Goal: Obtain resource: Download file/media

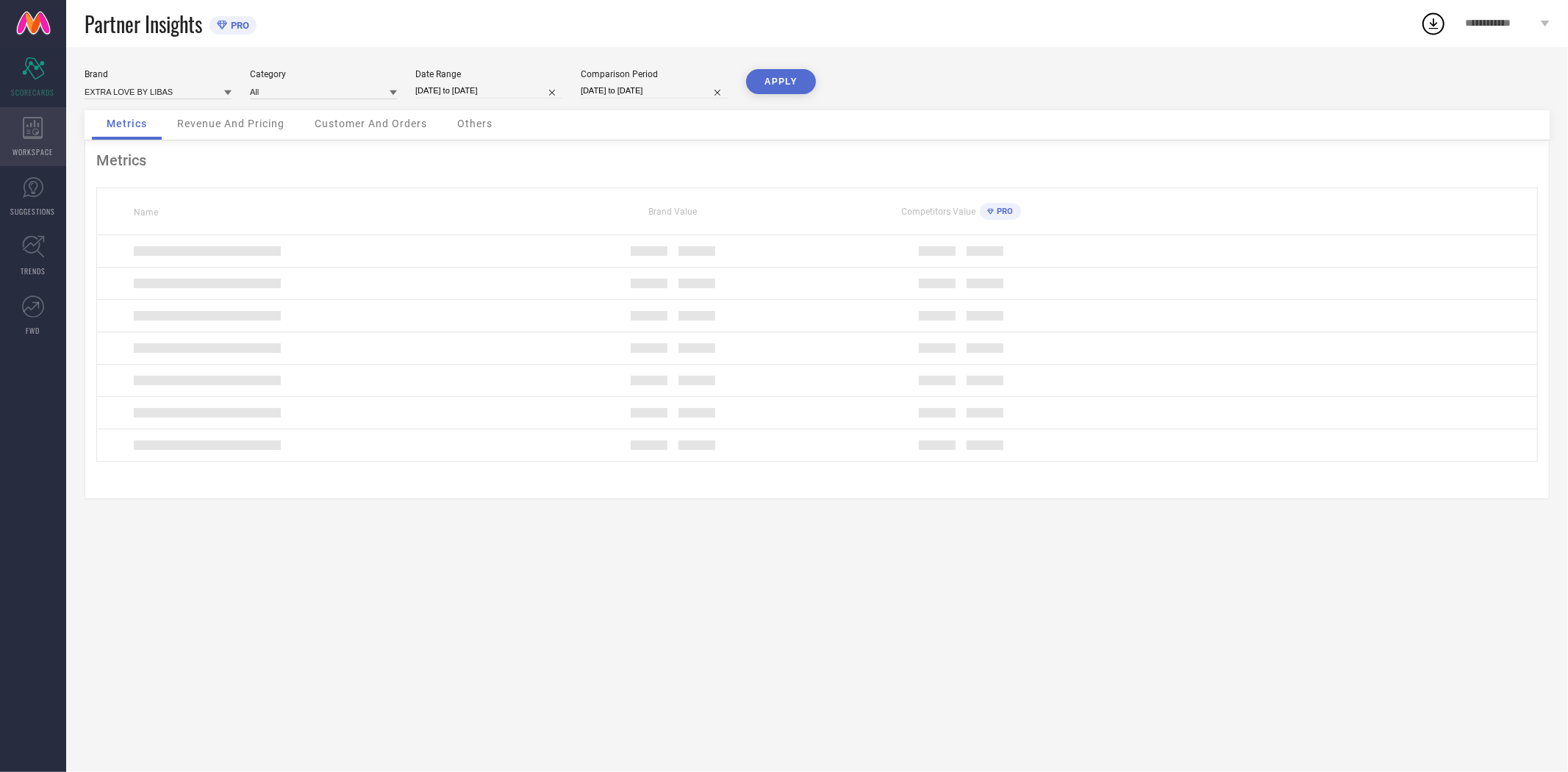
click at [33, 134] on icon at bounding box center [32, 127] width 20 height 22
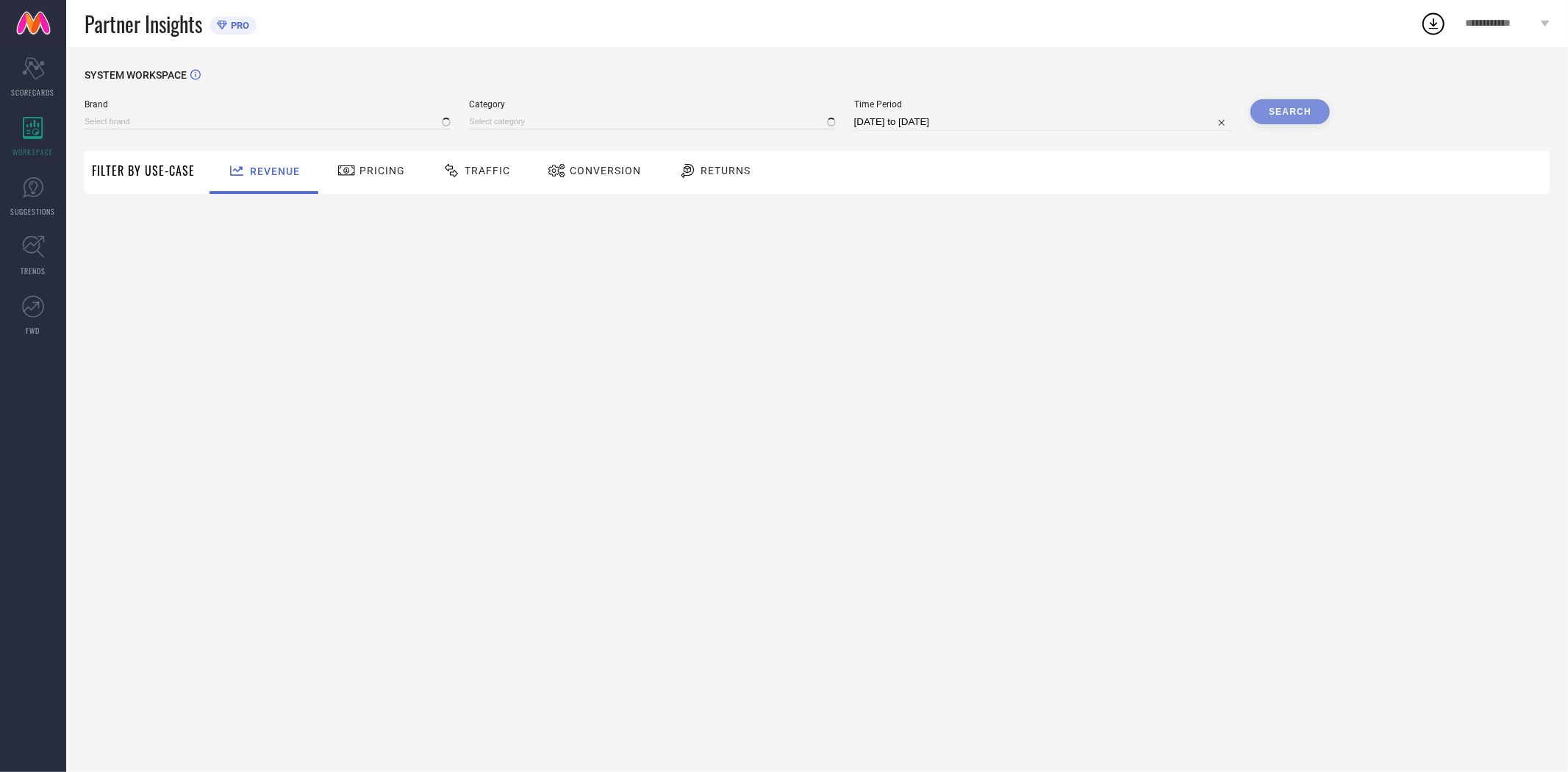
type input "EXTRA LOVE BY LIBAS"
type input "All"
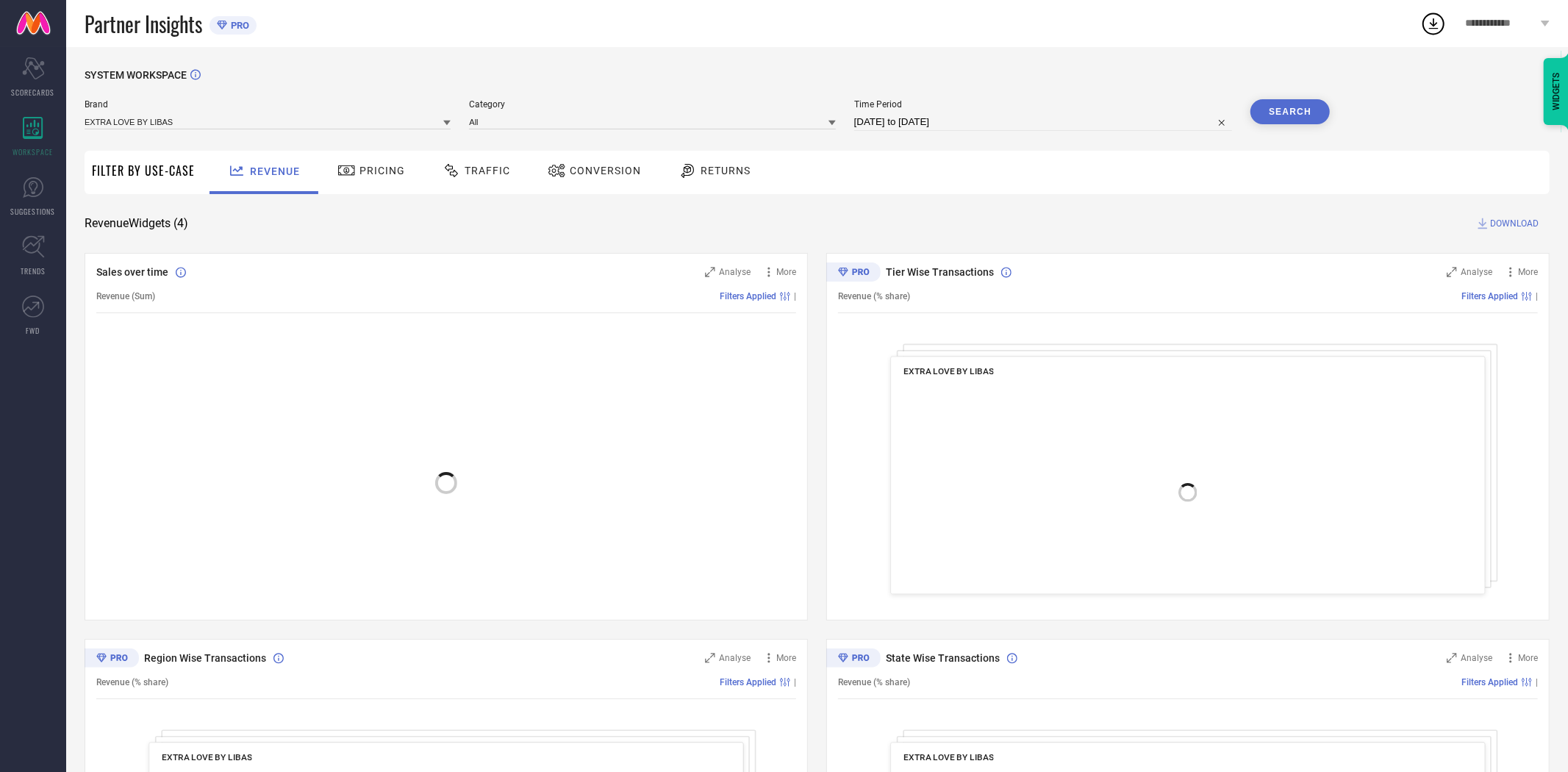
click at [574, 173] on span "Conversion" at bounding box center [605, 171] width 71 height 12
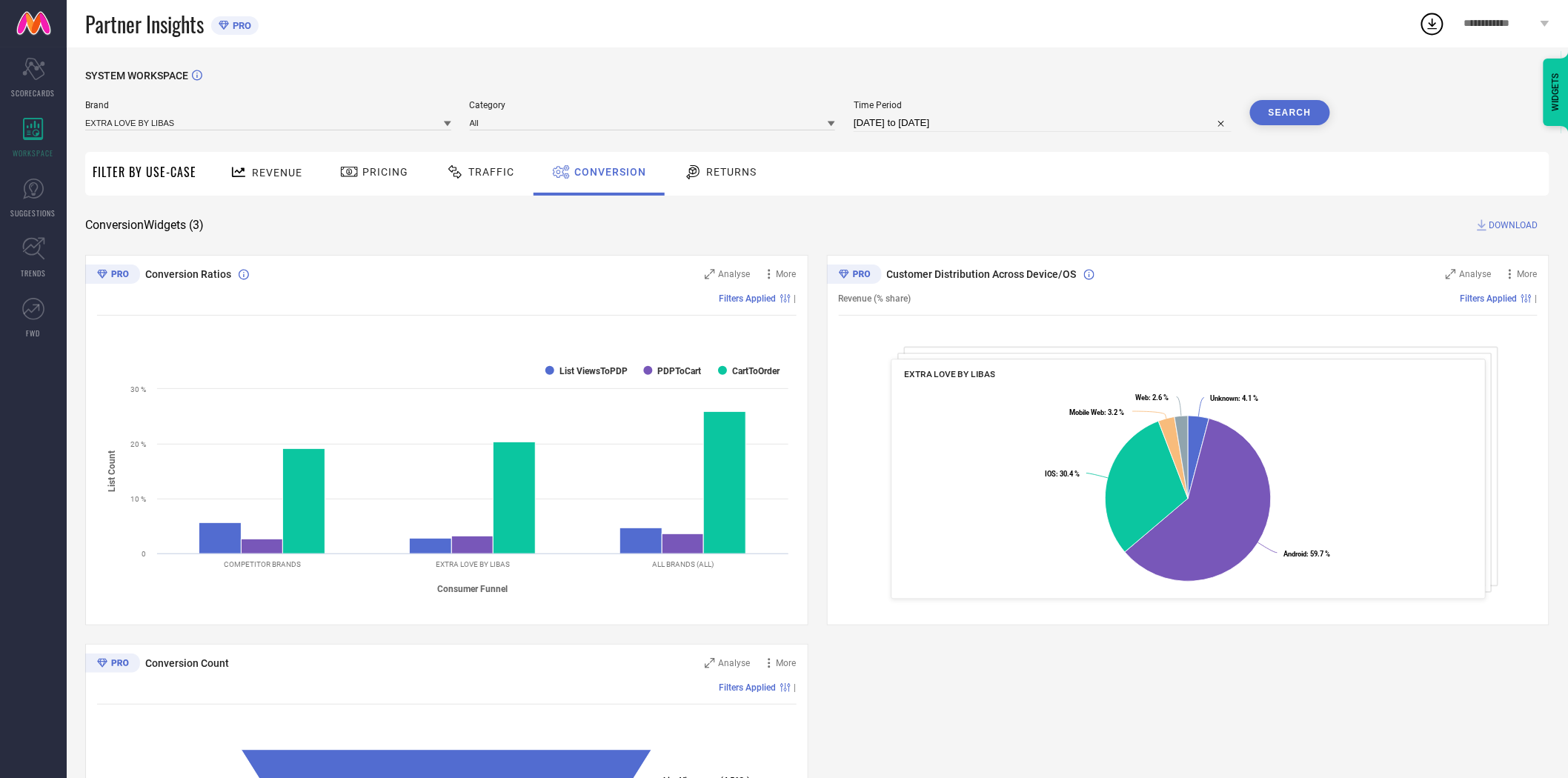
click at [977, 119] on input "[DATE] to [DATE]" at bounding box center [1042, 123] width 378 height 18
select select "6"
select select "2025"
select select "7"
select select "2025"
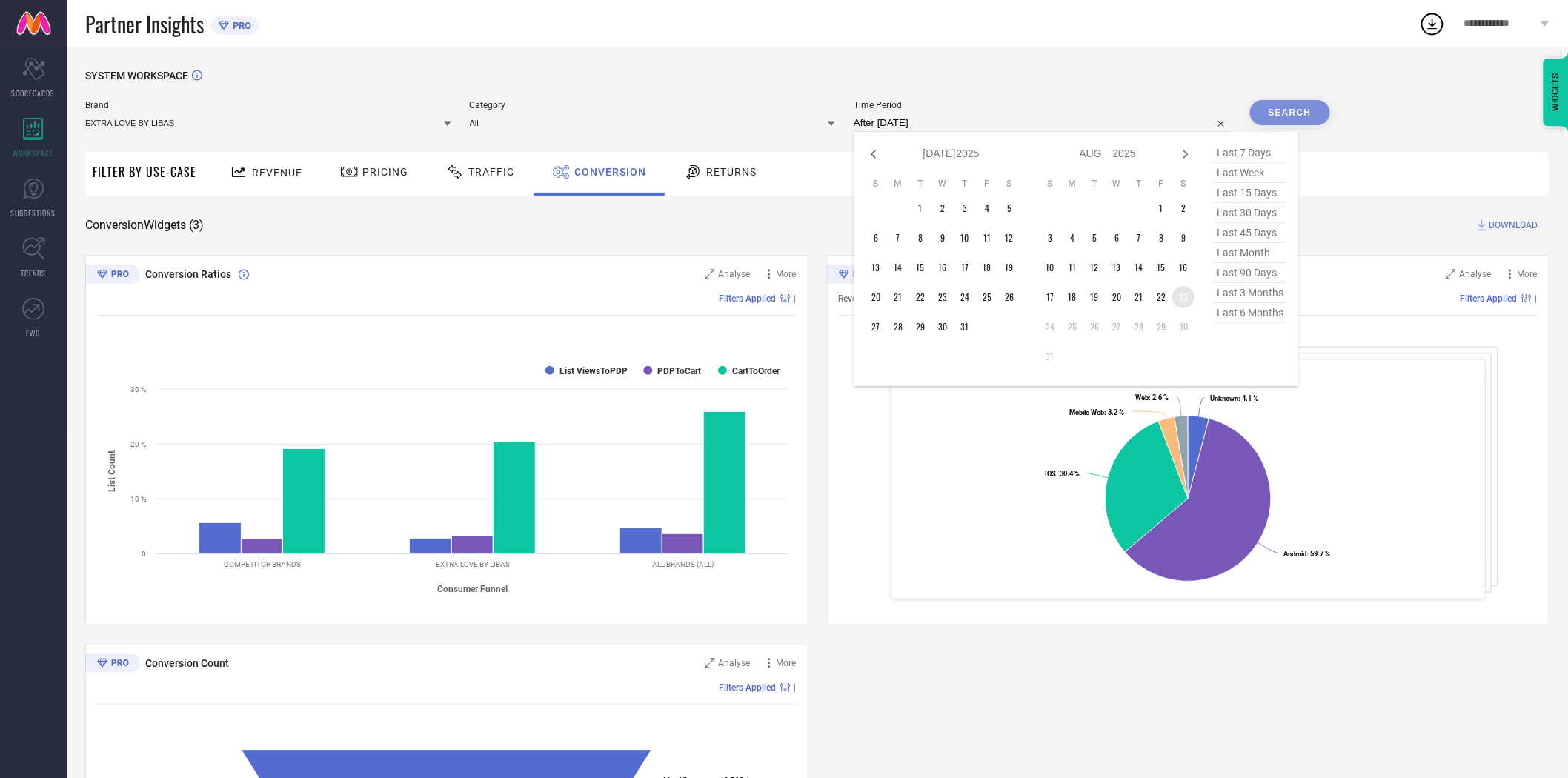
click at [1181, 297] on td "23" at bounding box center [1183, 297] width 22 height 22
type input "[DATE] to [DATE]"
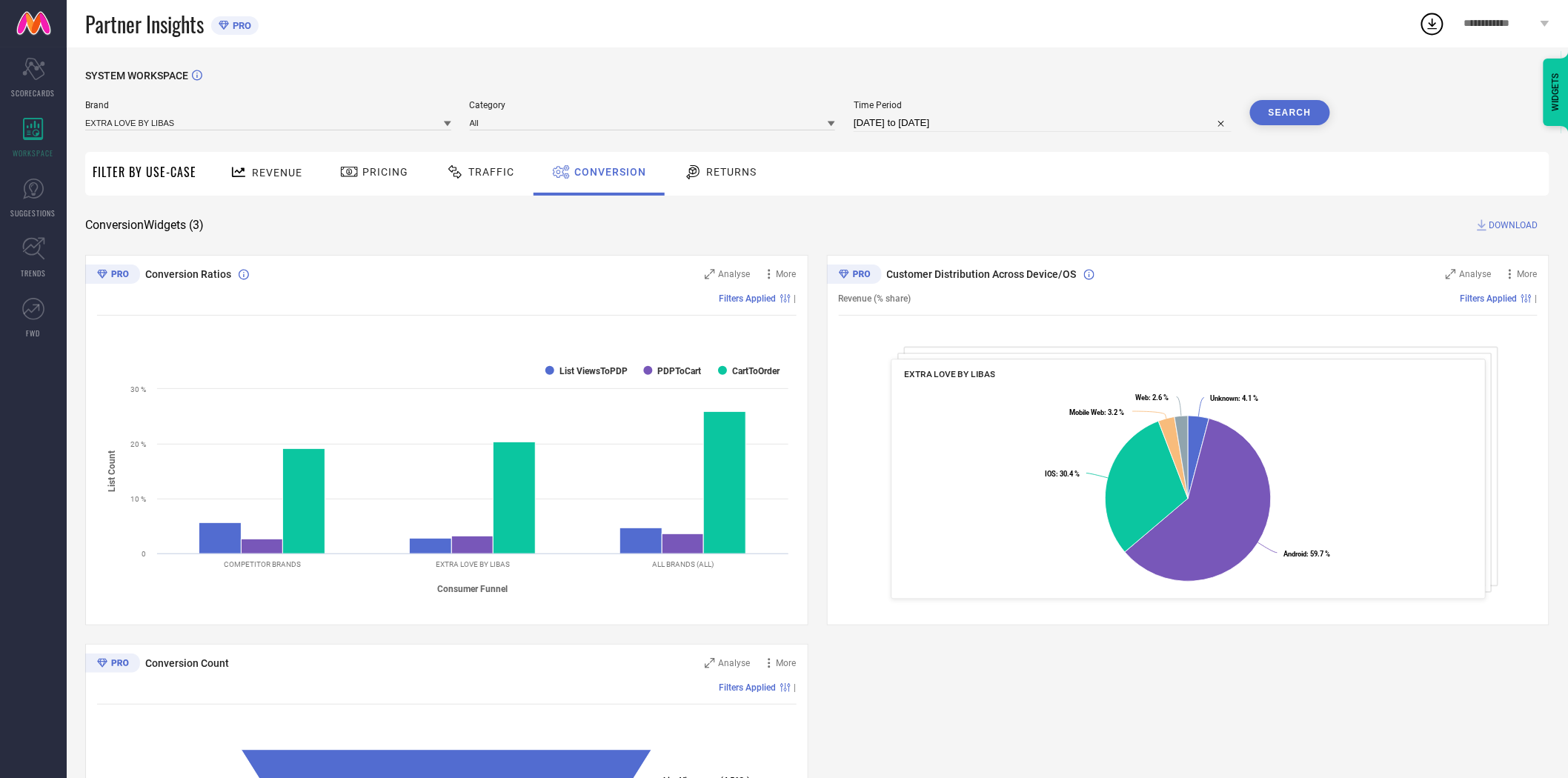
click at [993, 216] on div "SYSTEM WORKSPACE Brand EXTRA LOVE BY LIBAS Category All Time Period [DATE] to […" at bounding box center [818, 542] width 1464 height 945
click at [1291, 107] on button "Search" at bounding box center [1290, 113] width 80 height 25
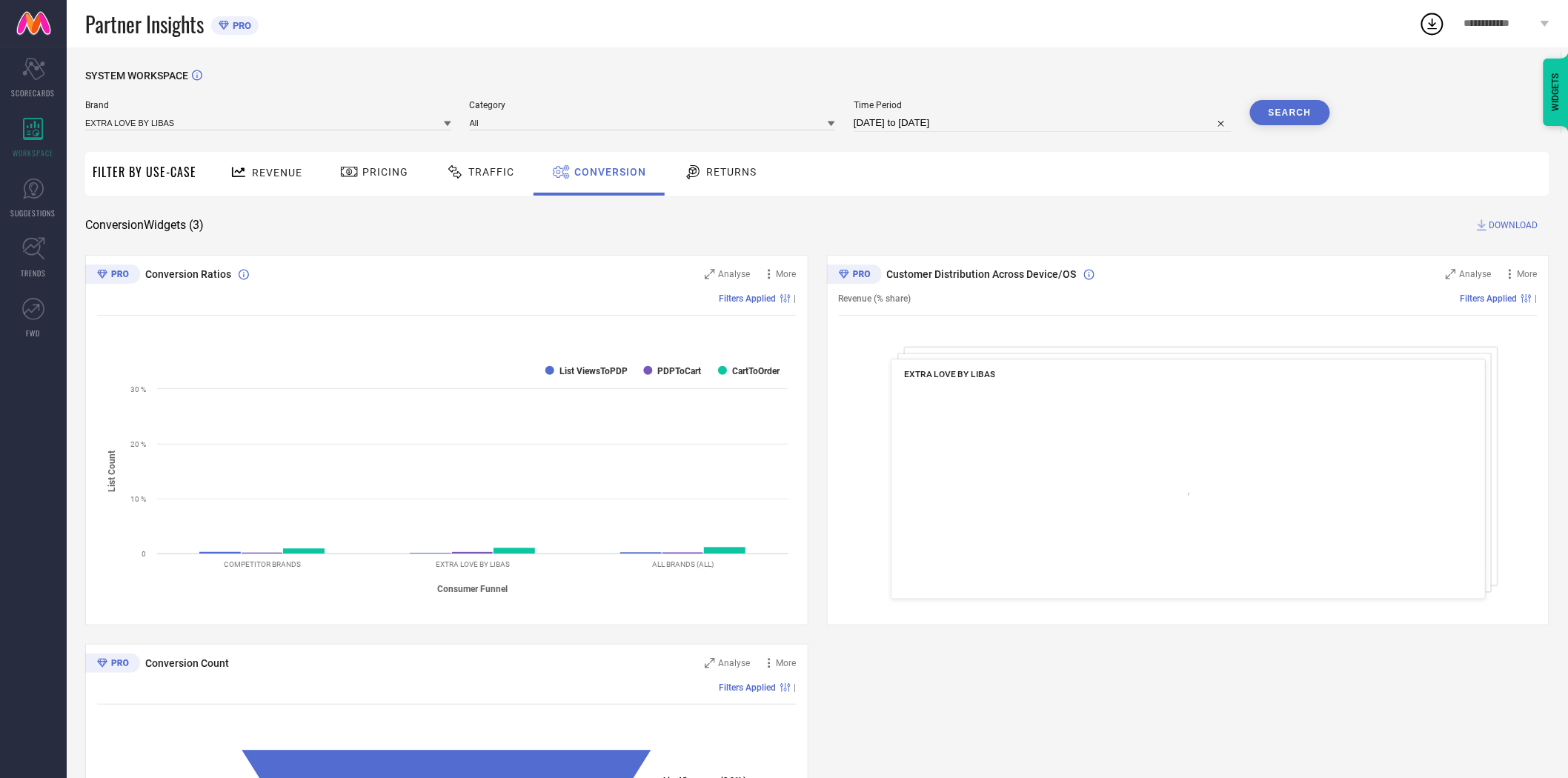
click at [1510, 223] on span "DOWNLOAD" at bounding box center [1514, 225] width 49 height 15
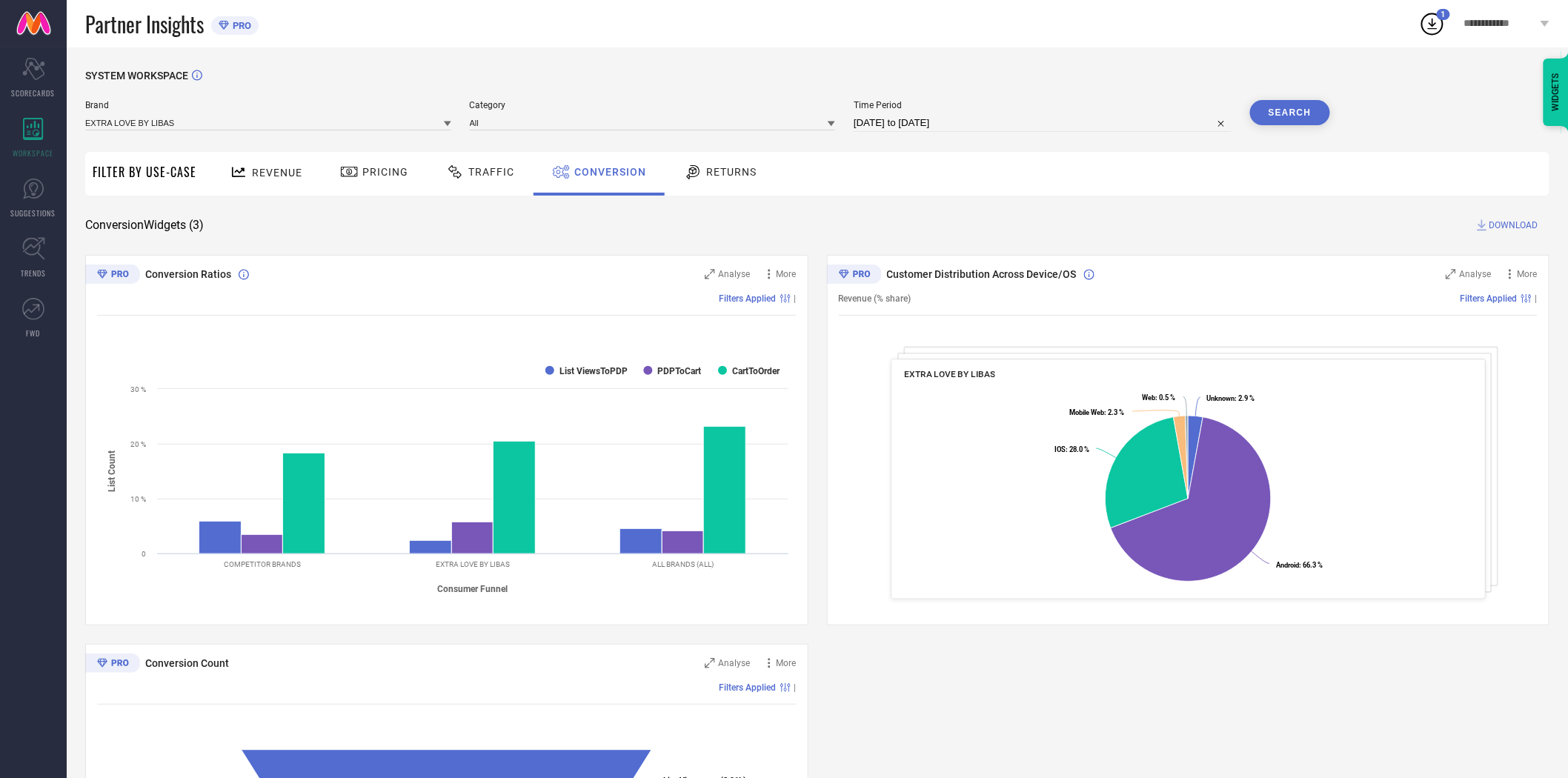
click at [448, 124] on icon at bounding box center [447, 124] width 7 height 5
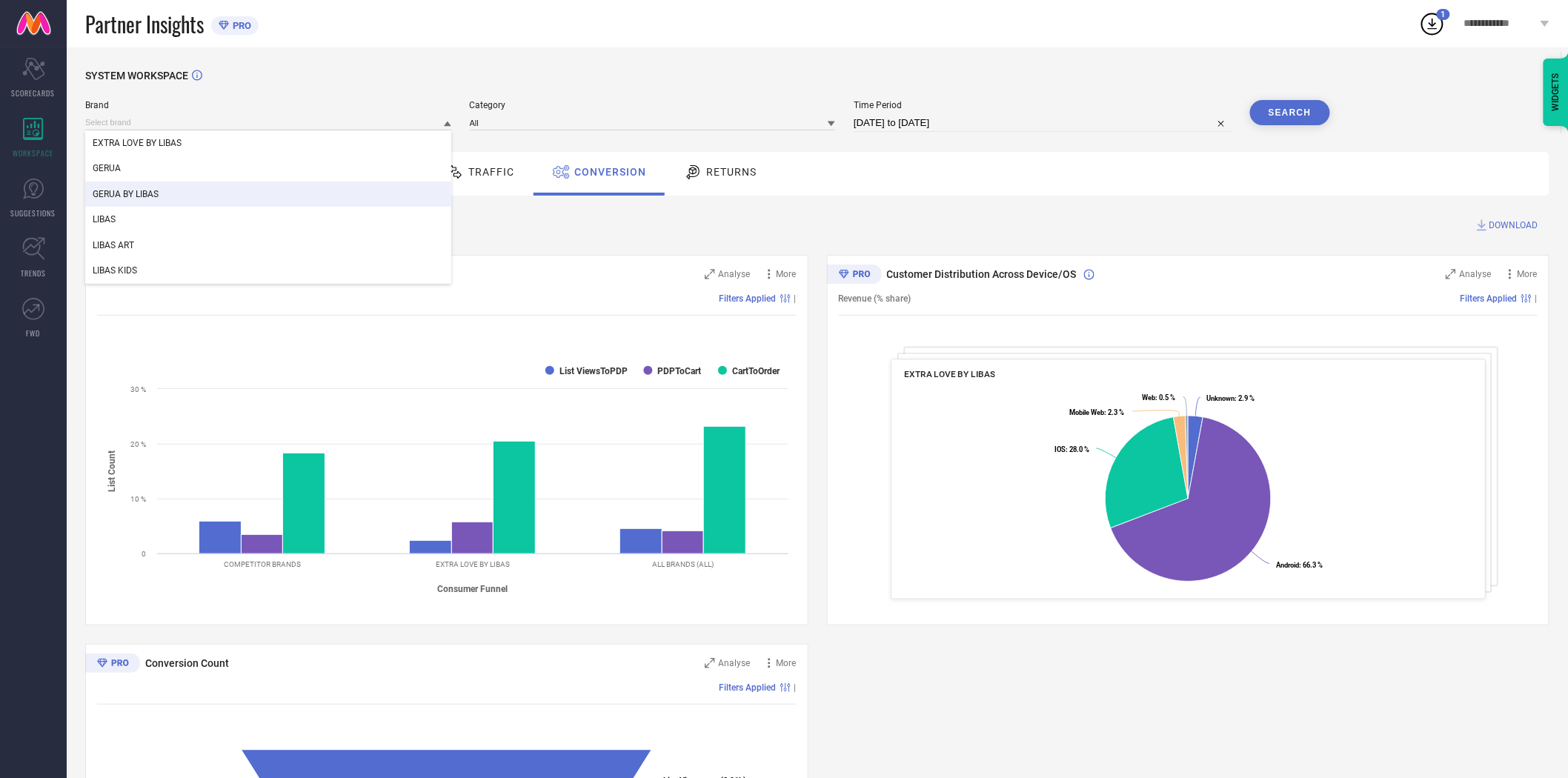
click at [280, 191] on div "GERUA BY LIBAS" at bounding box center [268, 194] width 366 height 25
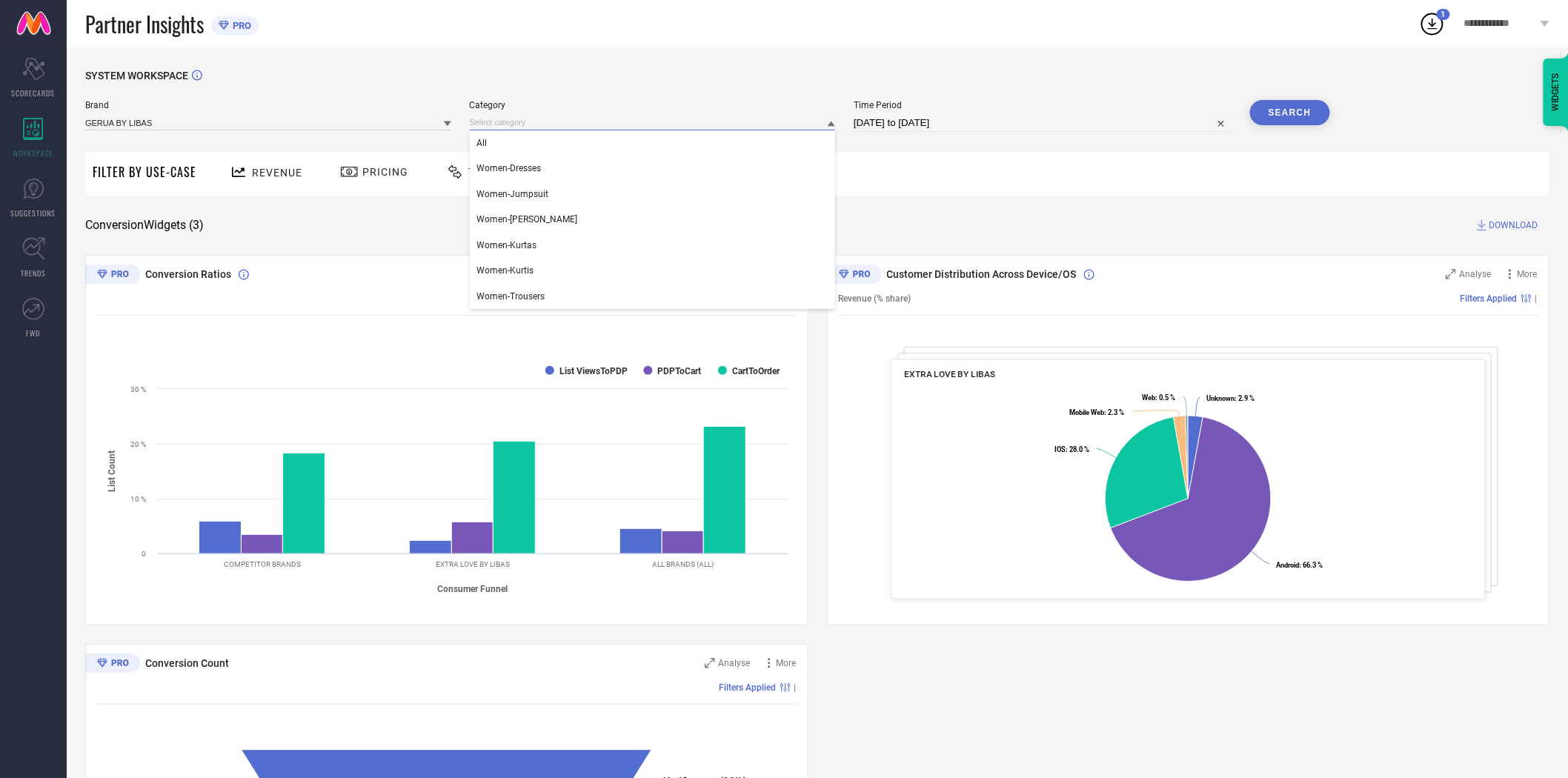
click at [512, 125] on input at bounding box center [652, 122] width 366 height 15
click at [513, 144] on div "All" at bounding box center [652, 143] width 366 height 25
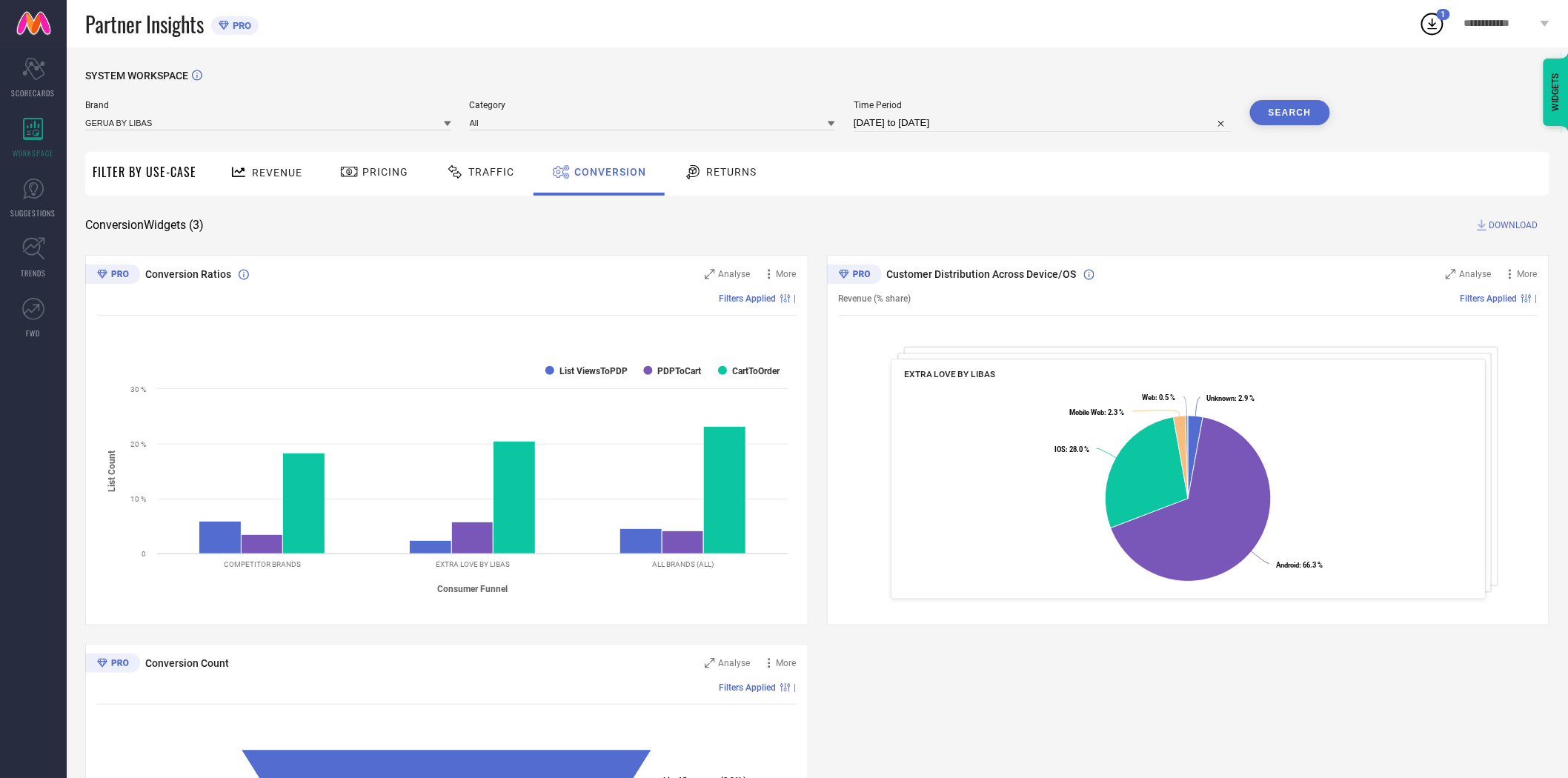
click at [1284, 115] on button "Search" at bounding box center [1290, 113] width 80 height 25
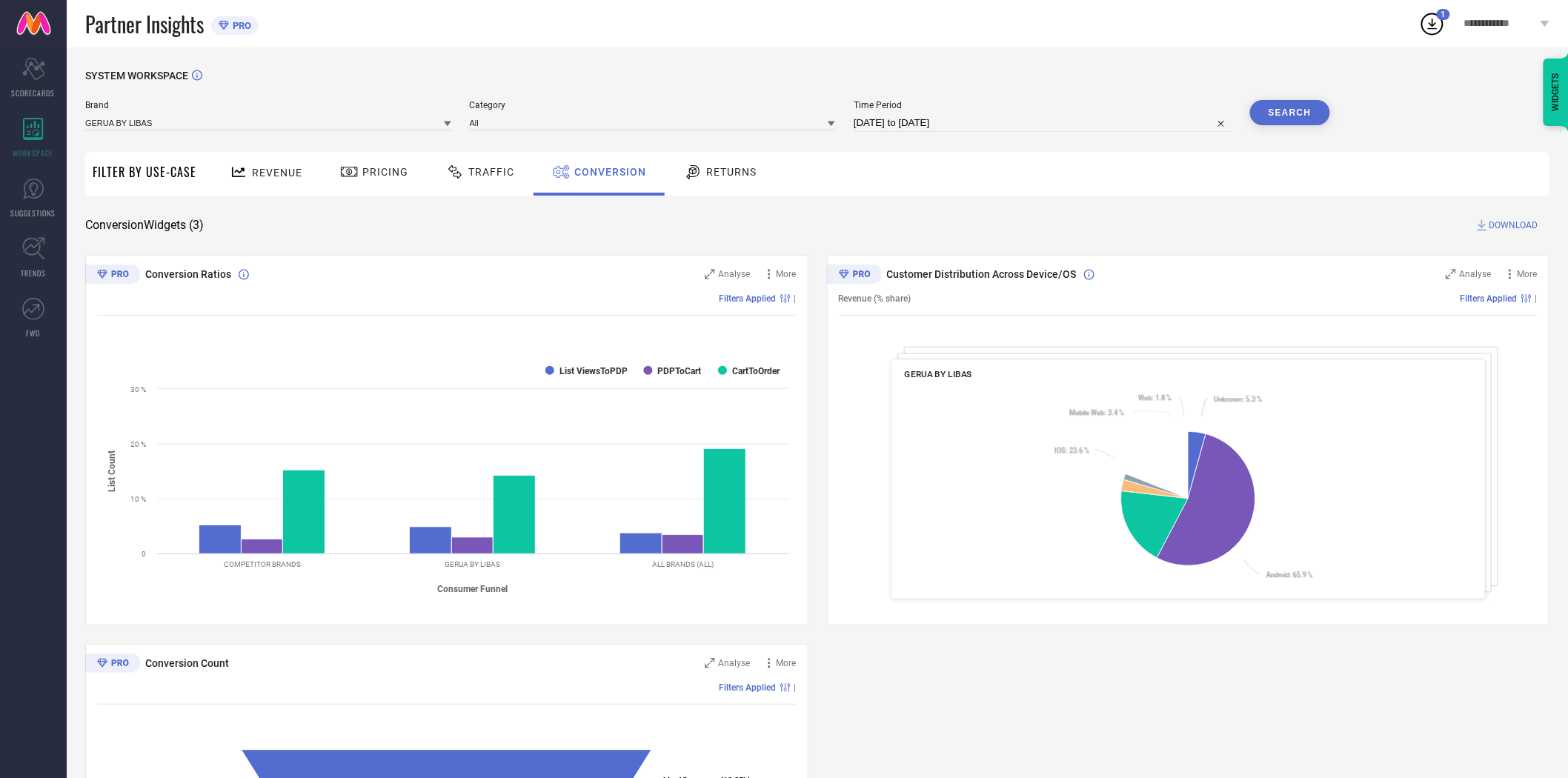
click at [1520, 225] on span "DOWNLOAD" at bounding box center [1514, 225] width 49 height 15
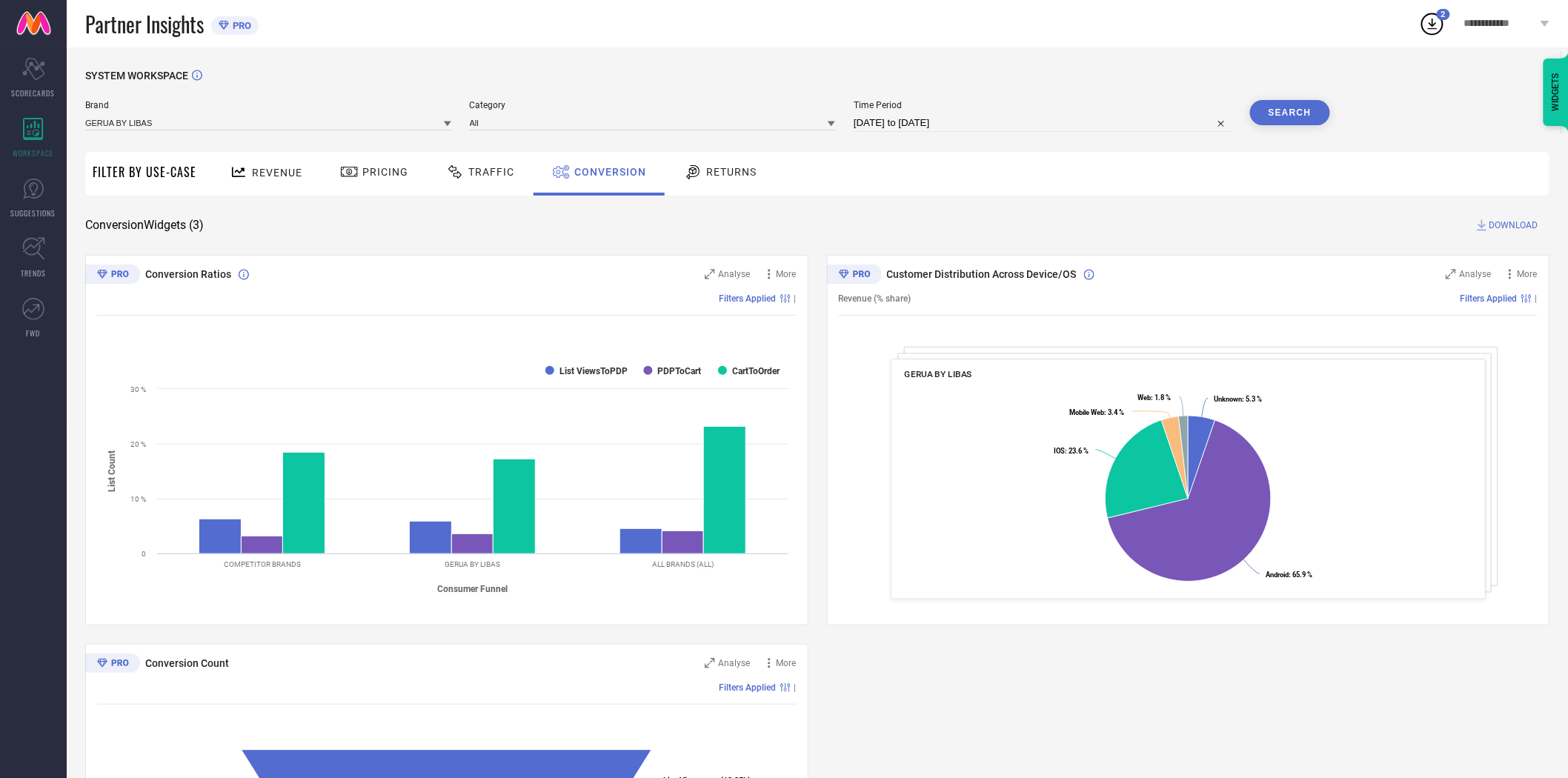
click at [446, 123] on icon at bounding box center [447, 124] width 7 height 5
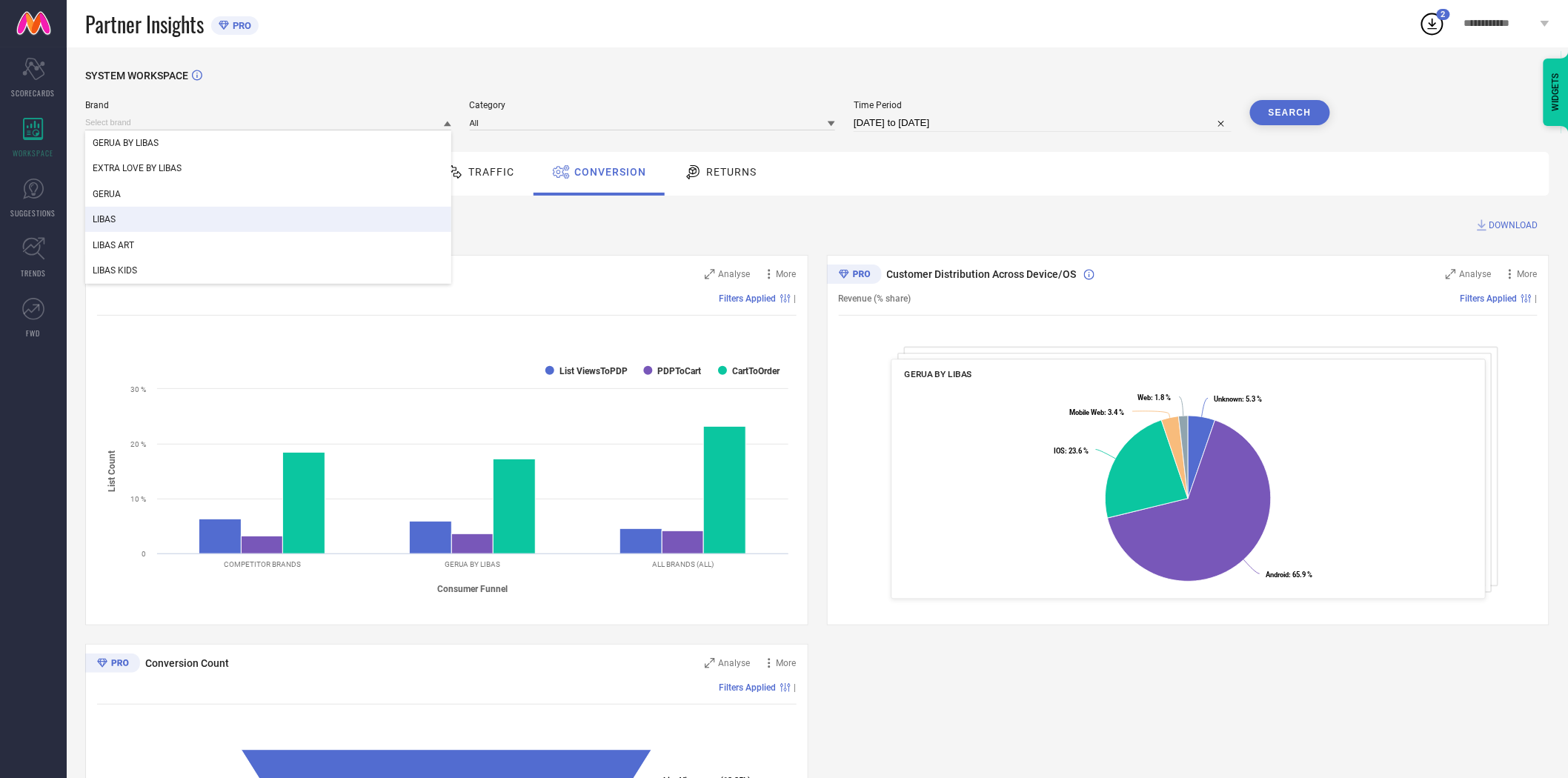
click at [373, 223] on div "LIBAS" at bounding box center [268, 219] width 366 height 25
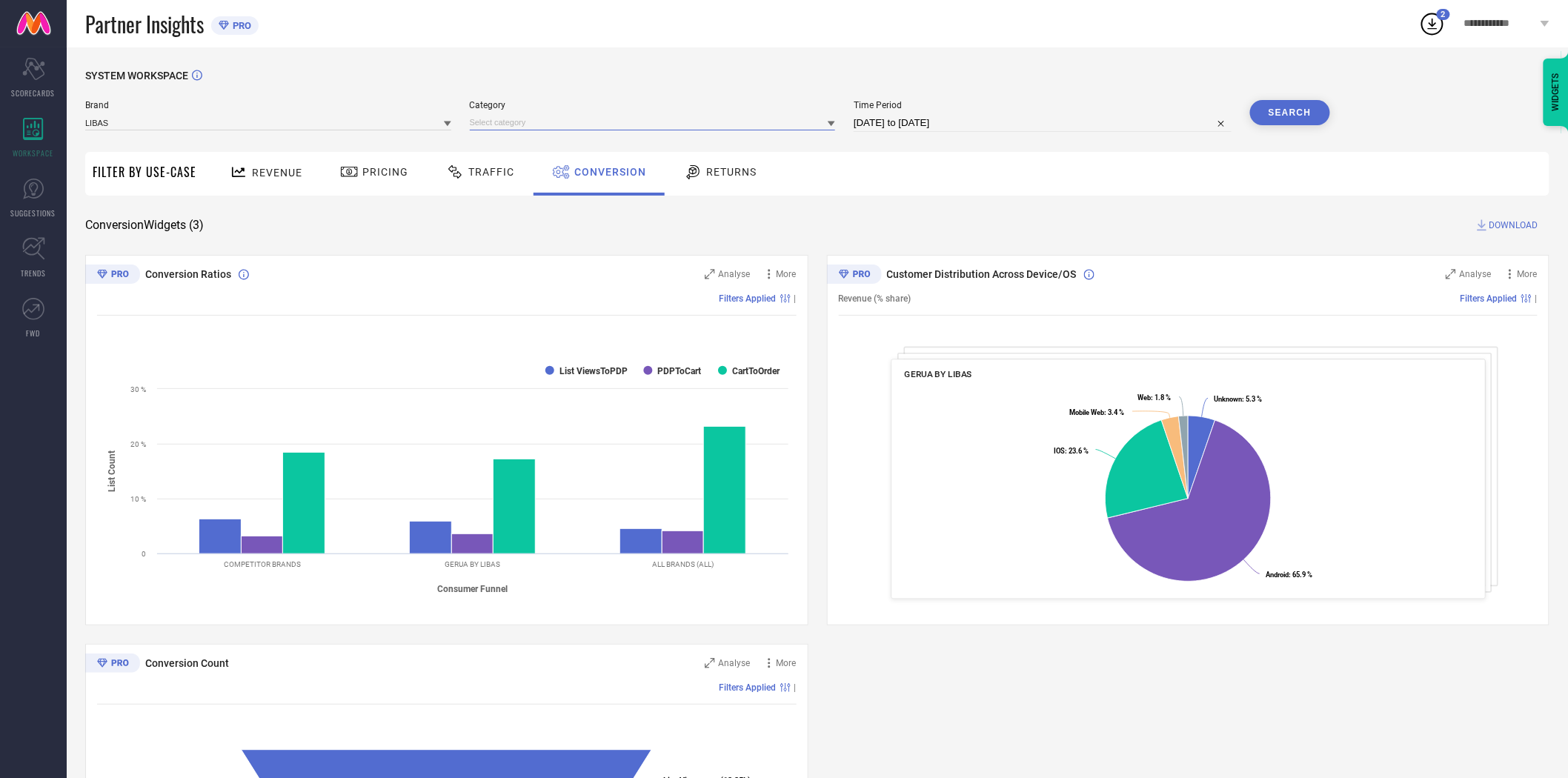
click at [499, 125] on input at bounding box center [652, 122] width 366 height 15
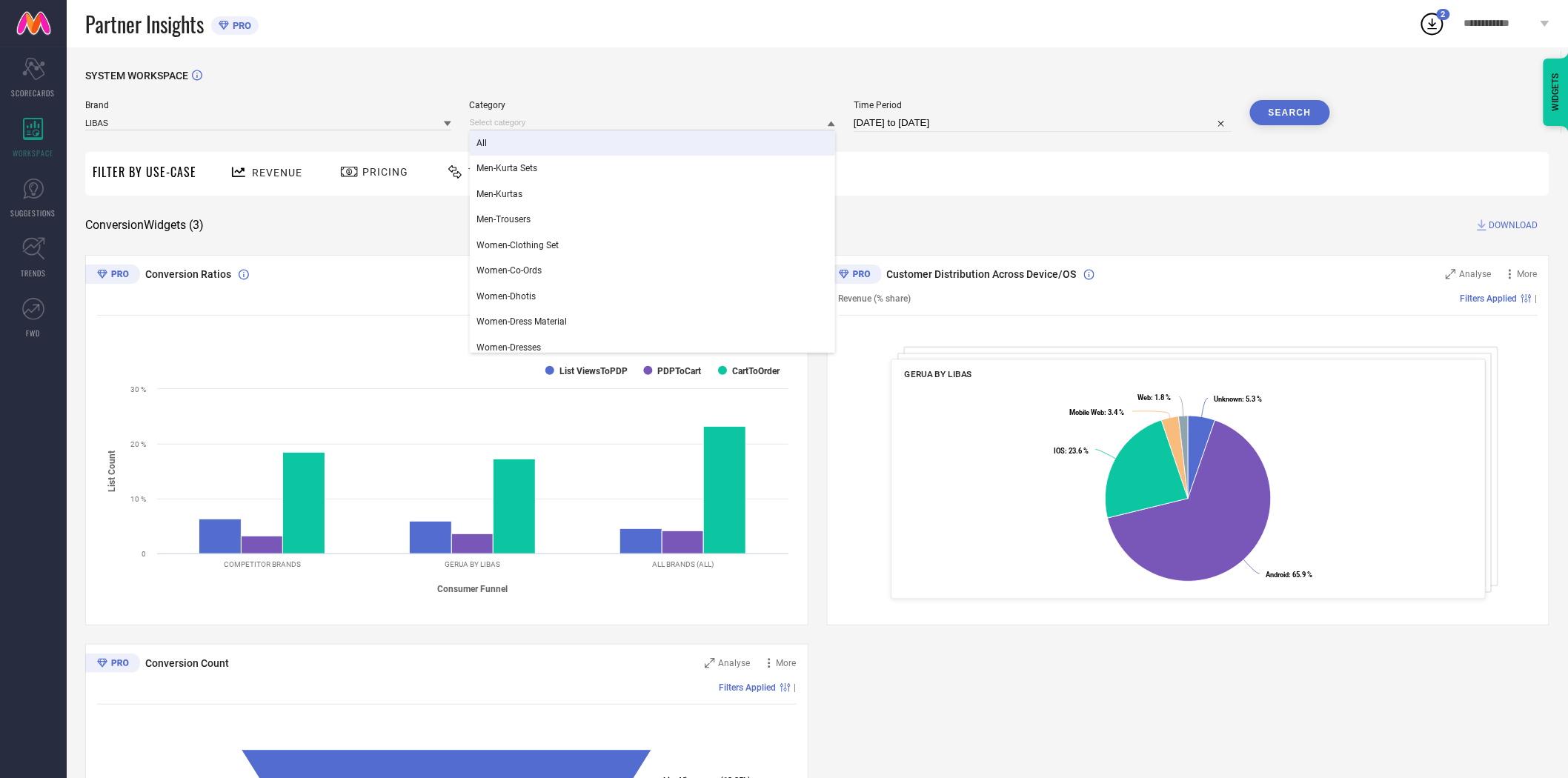
click at [499, 141] on div "All" at bounding box center [652, 143] width 366 height 25
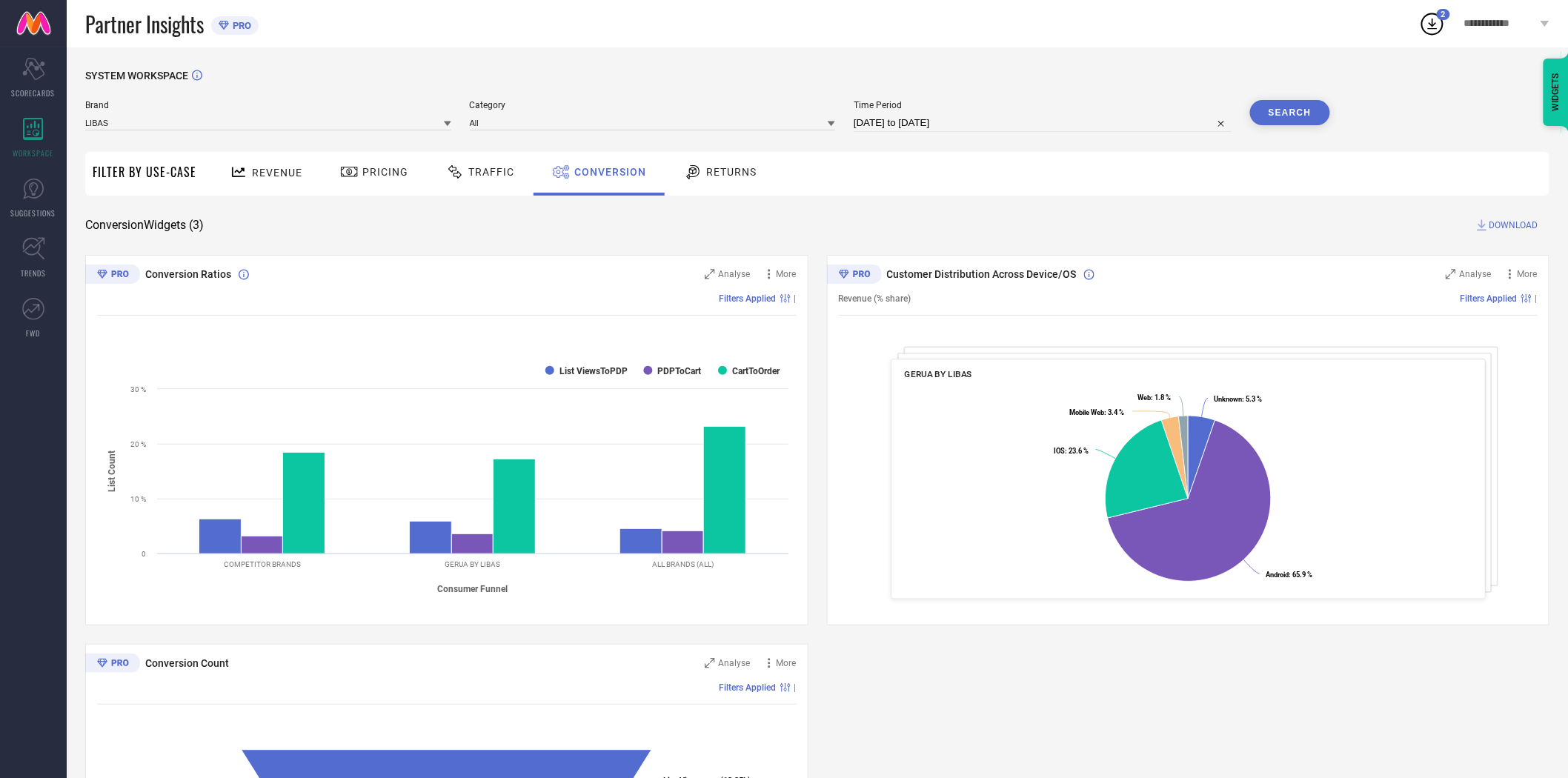
drag, startPoint x: 556, startPoint y: 97, endPoint x: 643, endPoint y: 111, distance: 88.1
click at [556, 97] on div "SYSTEM WORKSPACE" at bounding box center [818, 84] width 1464 height 30
click at [1271, 109] on button "Search" at bounding box center [1290, 113] width 80 height 25
click at [1508, 221] on span "DOWNLOAD" at bounding box center [1514, 225] width 49 height 15
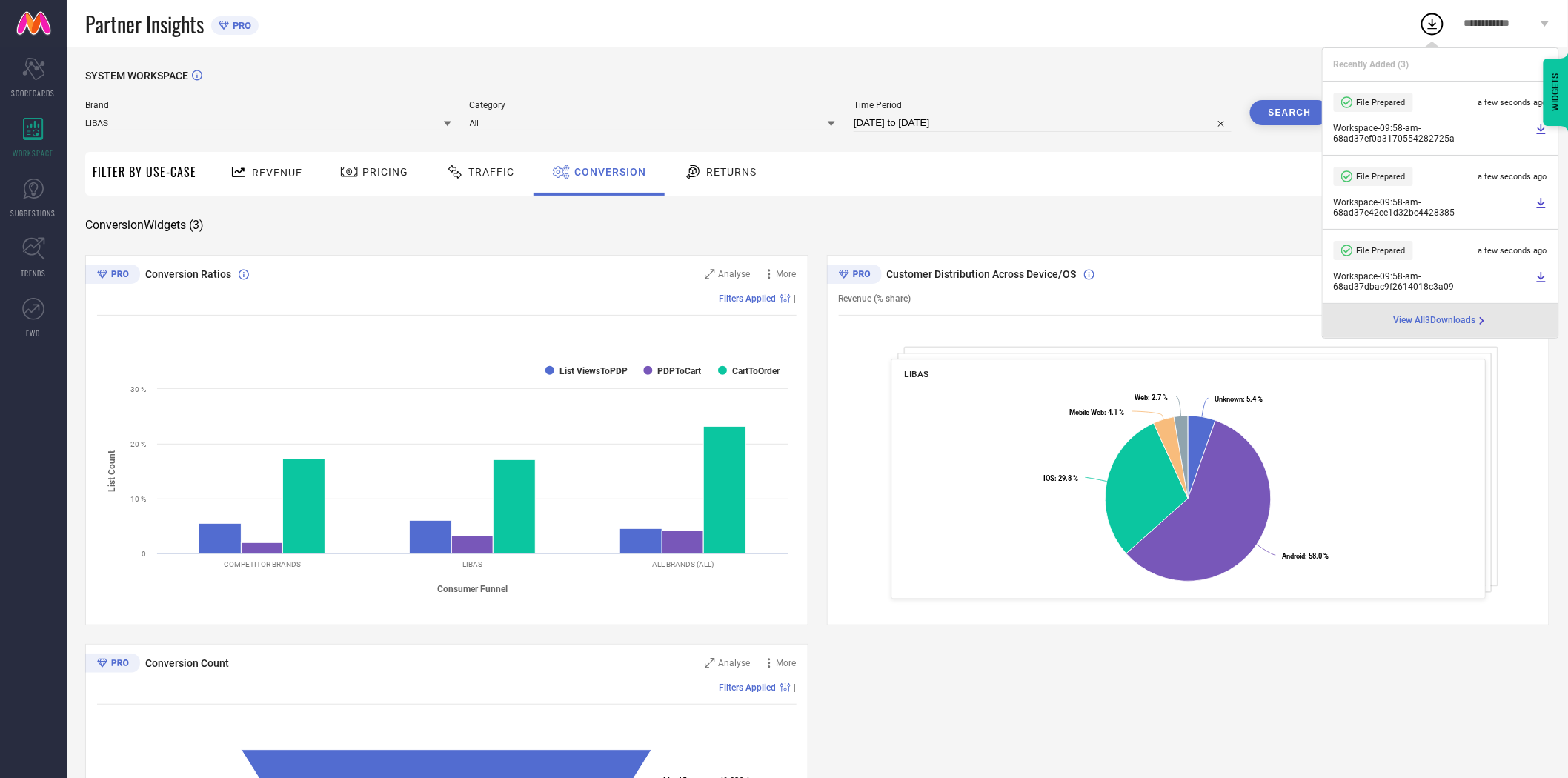
click at [449, 126] on icon at bounding box center [447, 123] width 7 height 7
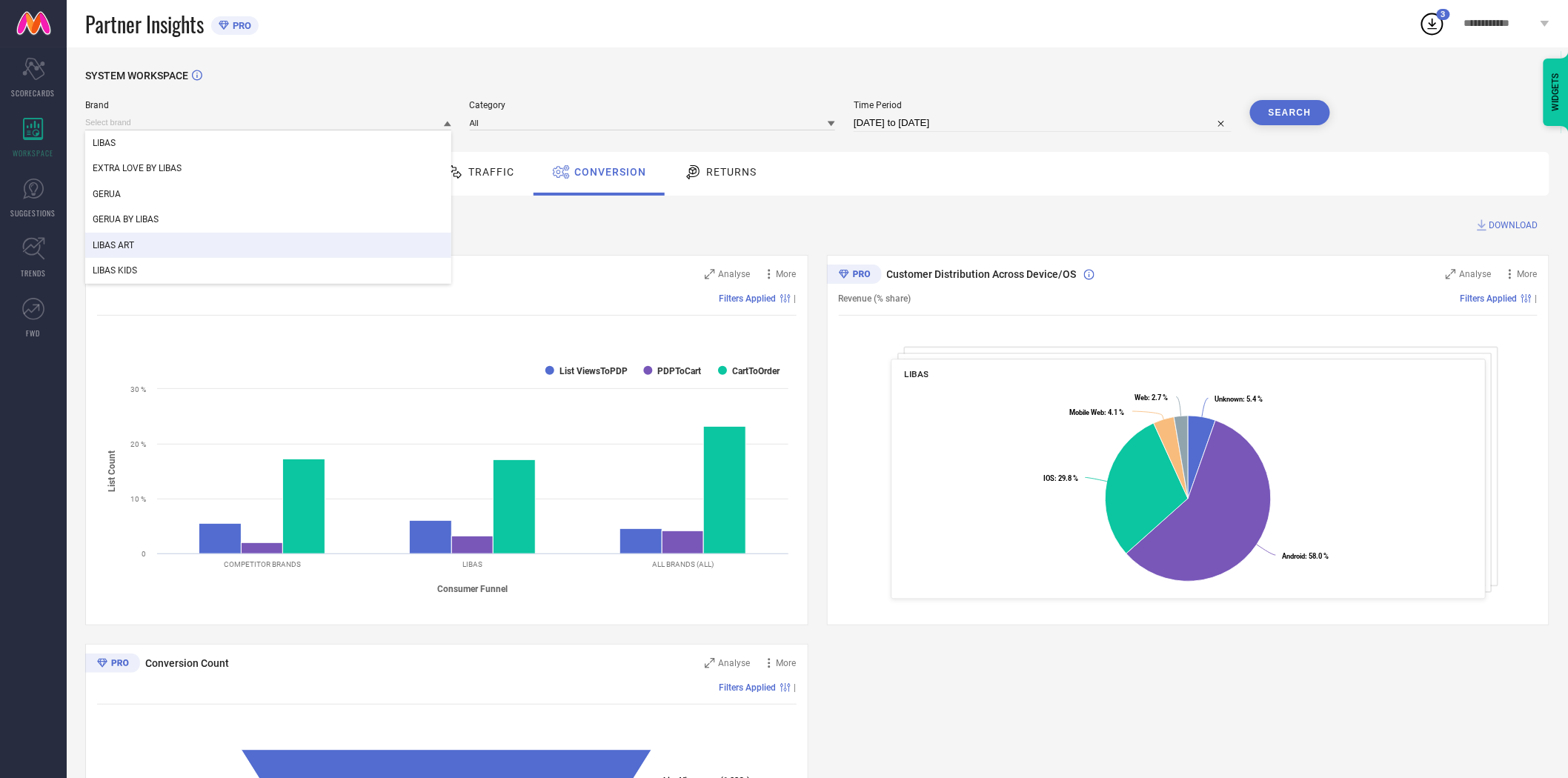
click at [350, 241] on div "LIBAS ART" at bounding box center [268, 245] width 366 height 25
click at [501, 124] on input at bounding box center [652, 122] width 366 height 15
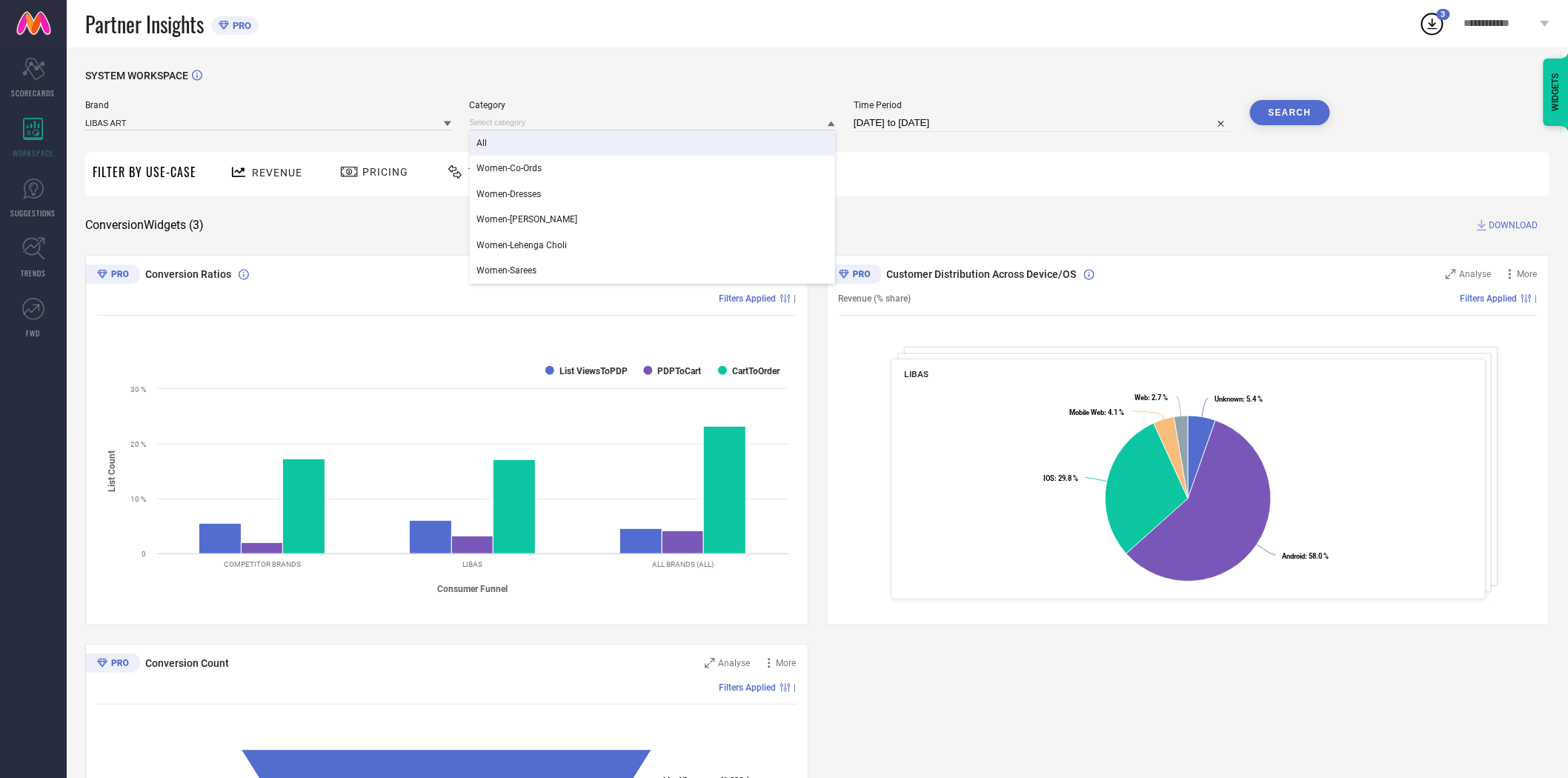
click at [506, 143] on div "All" at bounding box center [652, 143] width 366 height 25
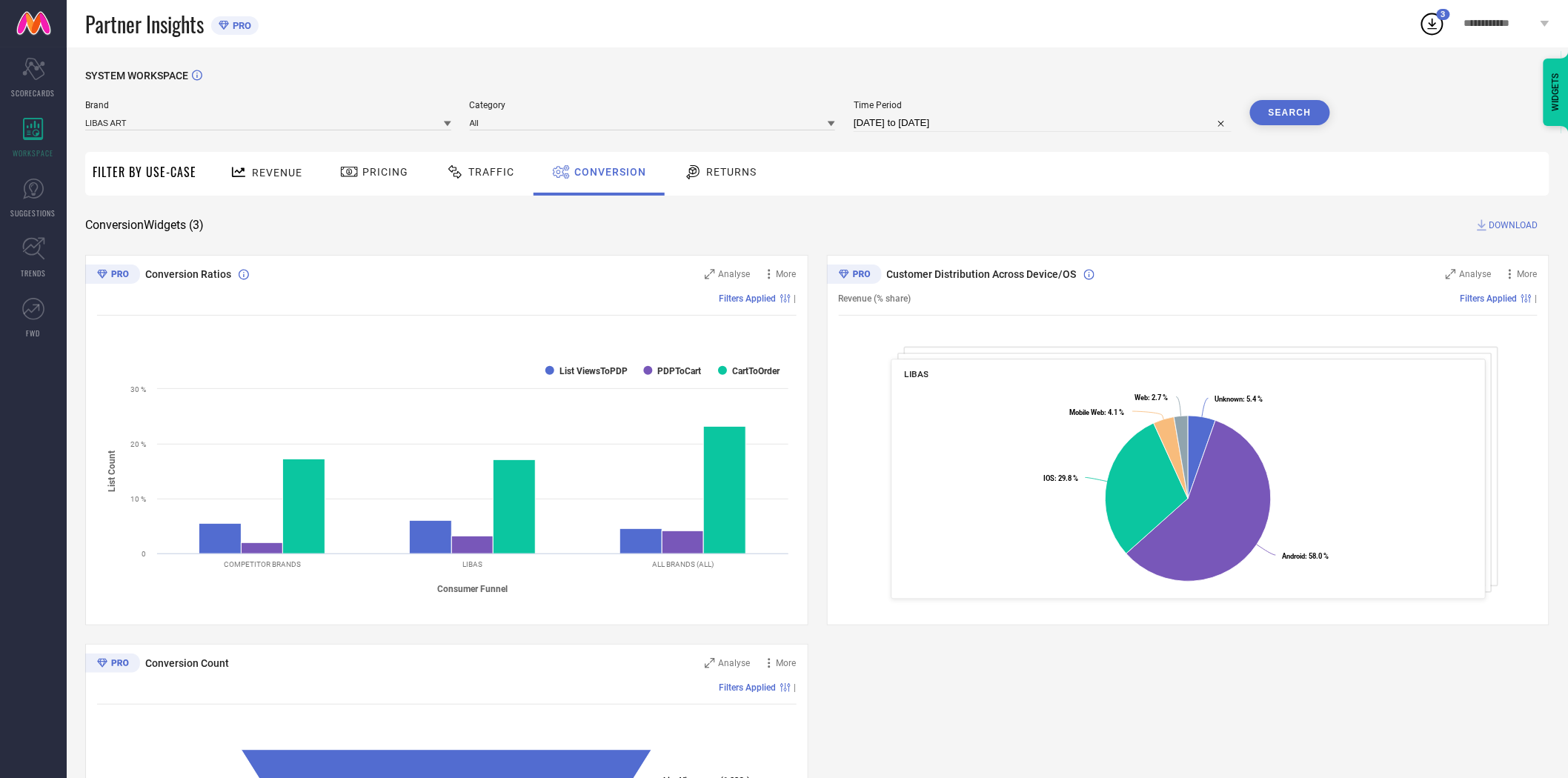
click at [1301, 116] on button "Search" at bounding box center [1290, 113] width 80 height 25
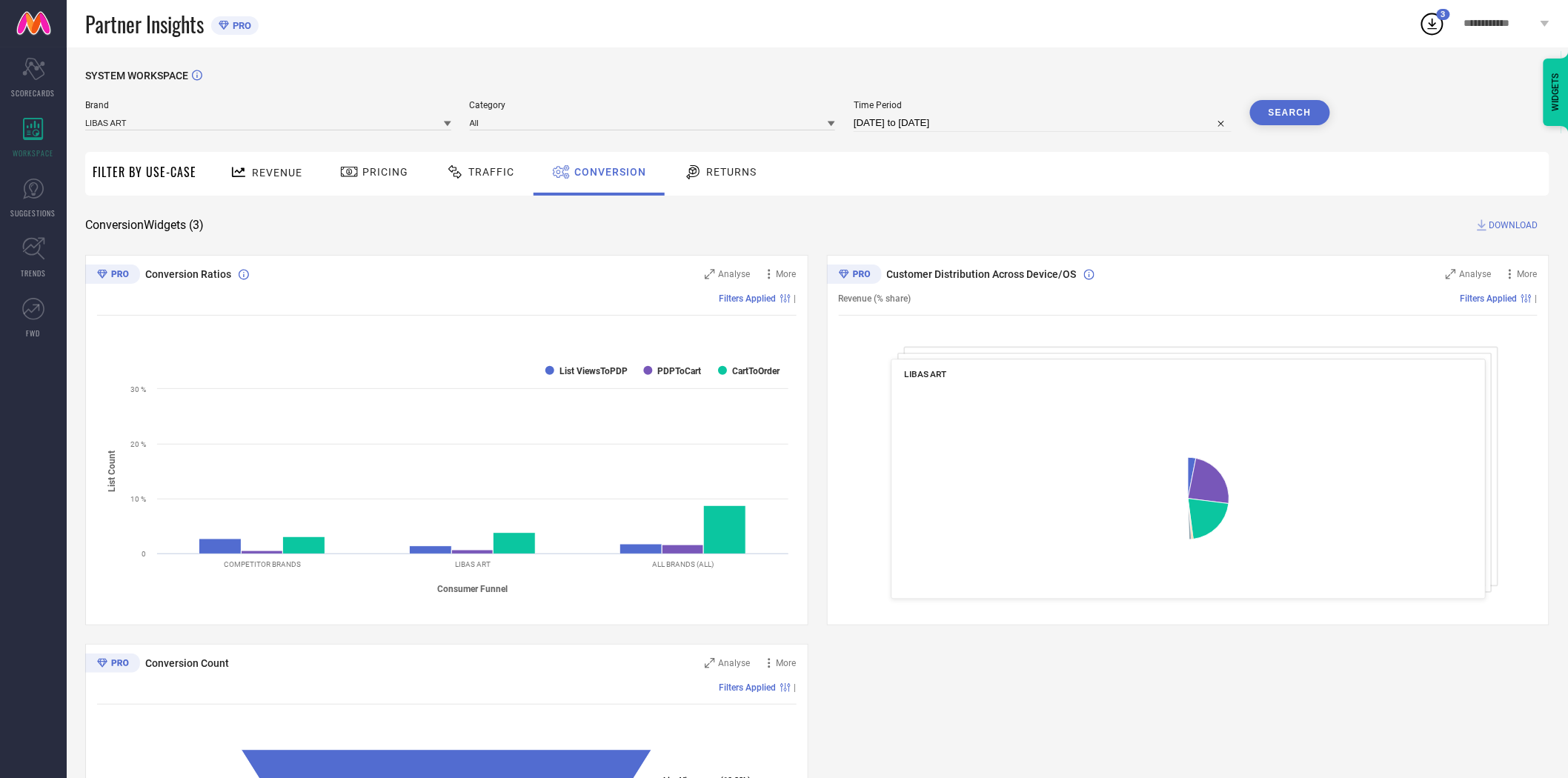
click at [1521, 227] on span "DOWNLOAD" at bounding box center [1514, 225] width 49 height 15
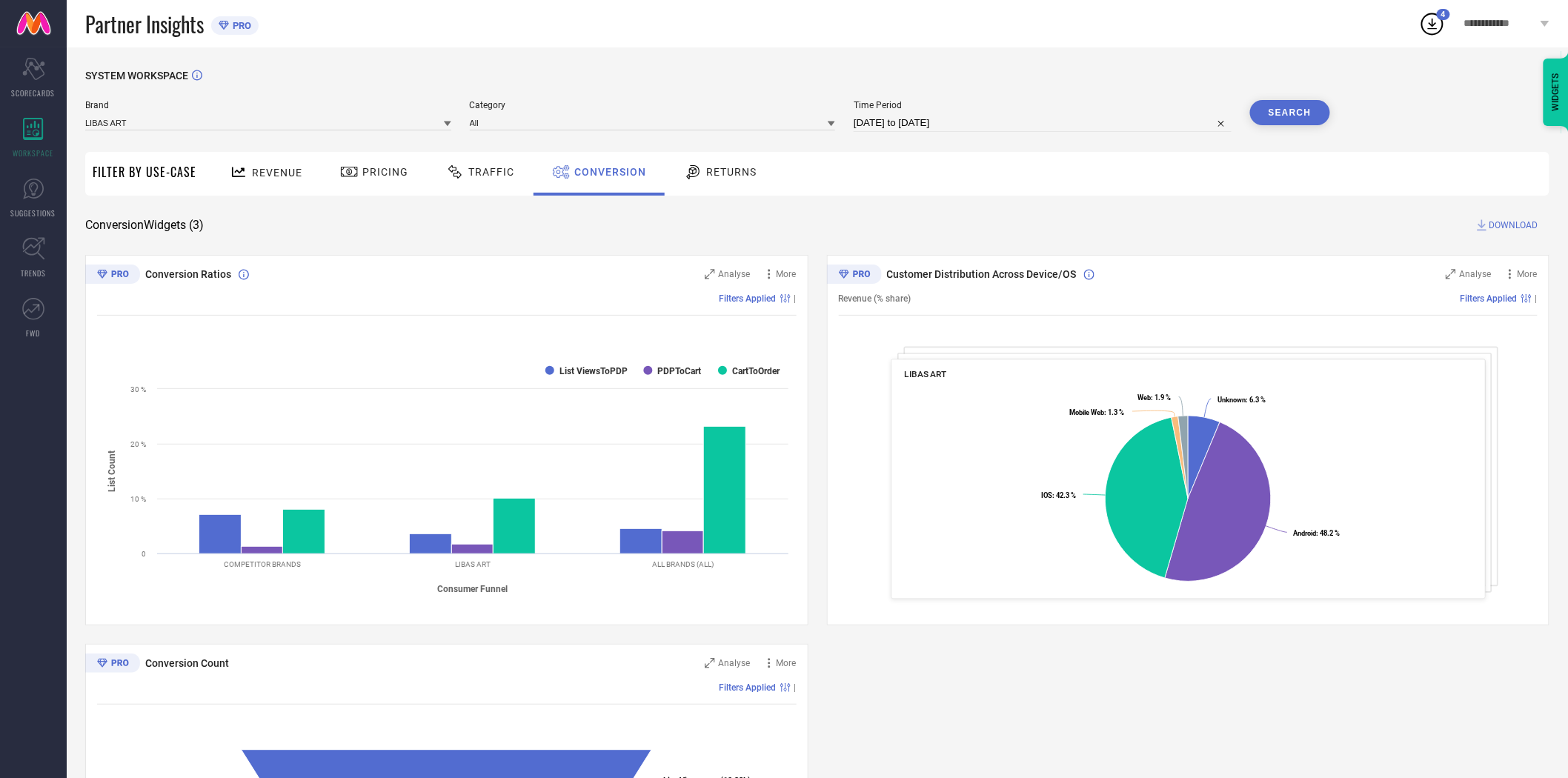
click at [447, 124] on icon at bounding box center [447, 124] width 7 height 5
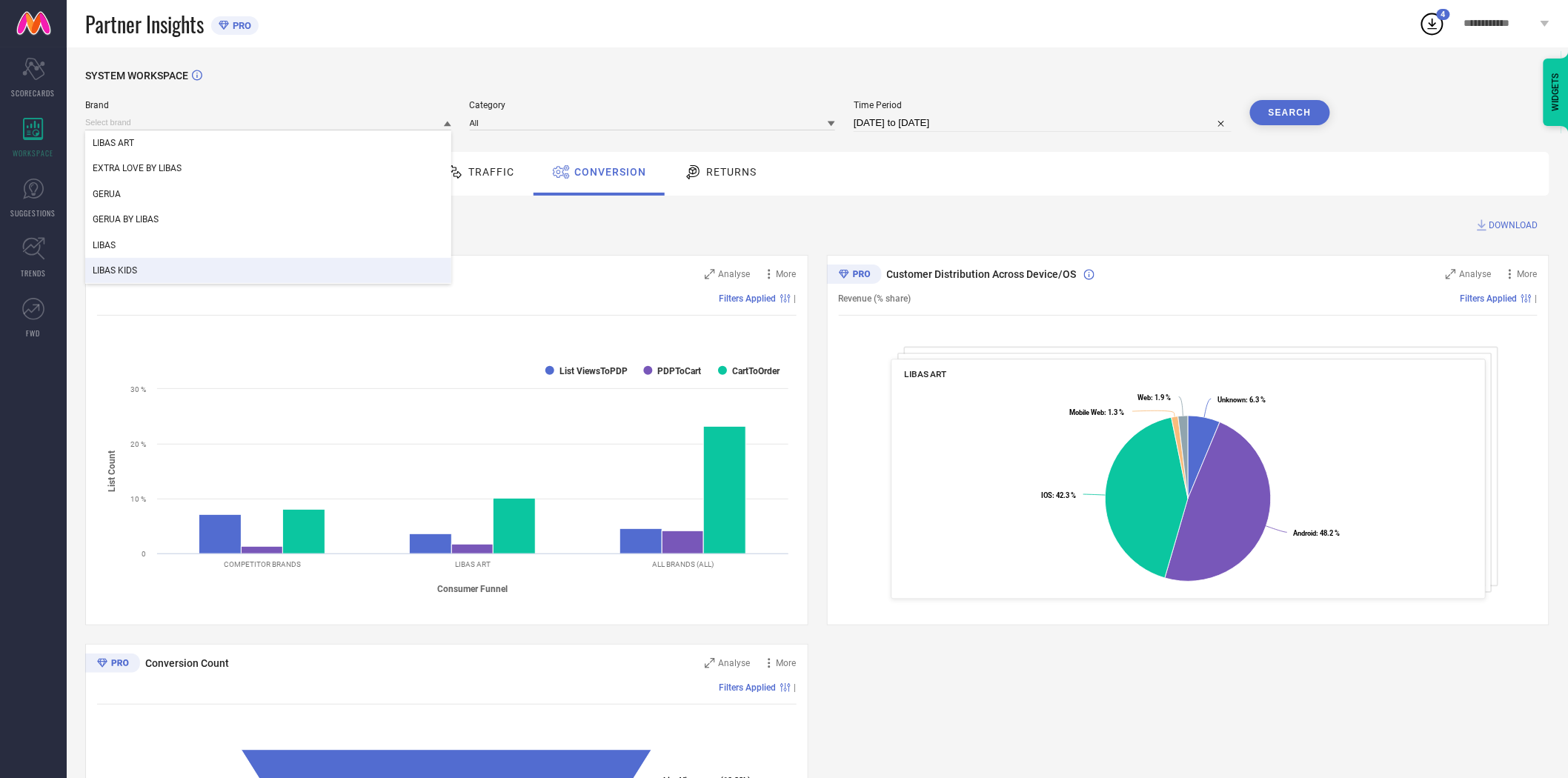
click at [316, 269] on div "LIBAS KIDS" at bounding box center [268, 270] width 366 height 25
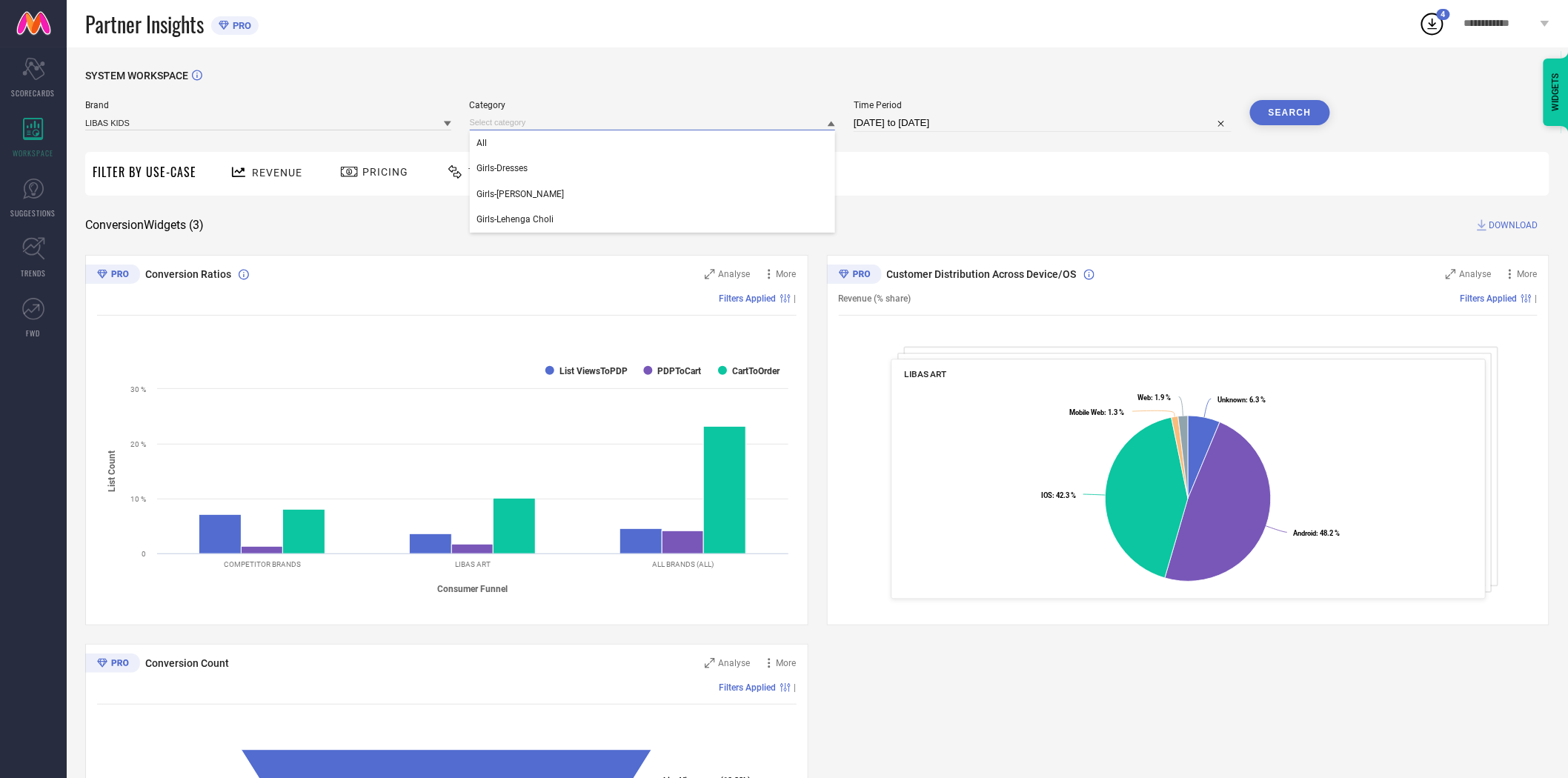
click at [519, 124] on input at bounding box center [652, 122] width 366 height 15
click at [519, 138] on div "All" at bounding box center [652, 143] width 366 height 25
drag, startPoint x: 1279, startPoint y: 119, endPoint x: 1323, endPoint y: 135, distance: 46.8
click at [1279, 119] on button "Search" at bounding box center [1290, 113] width 80 height 25
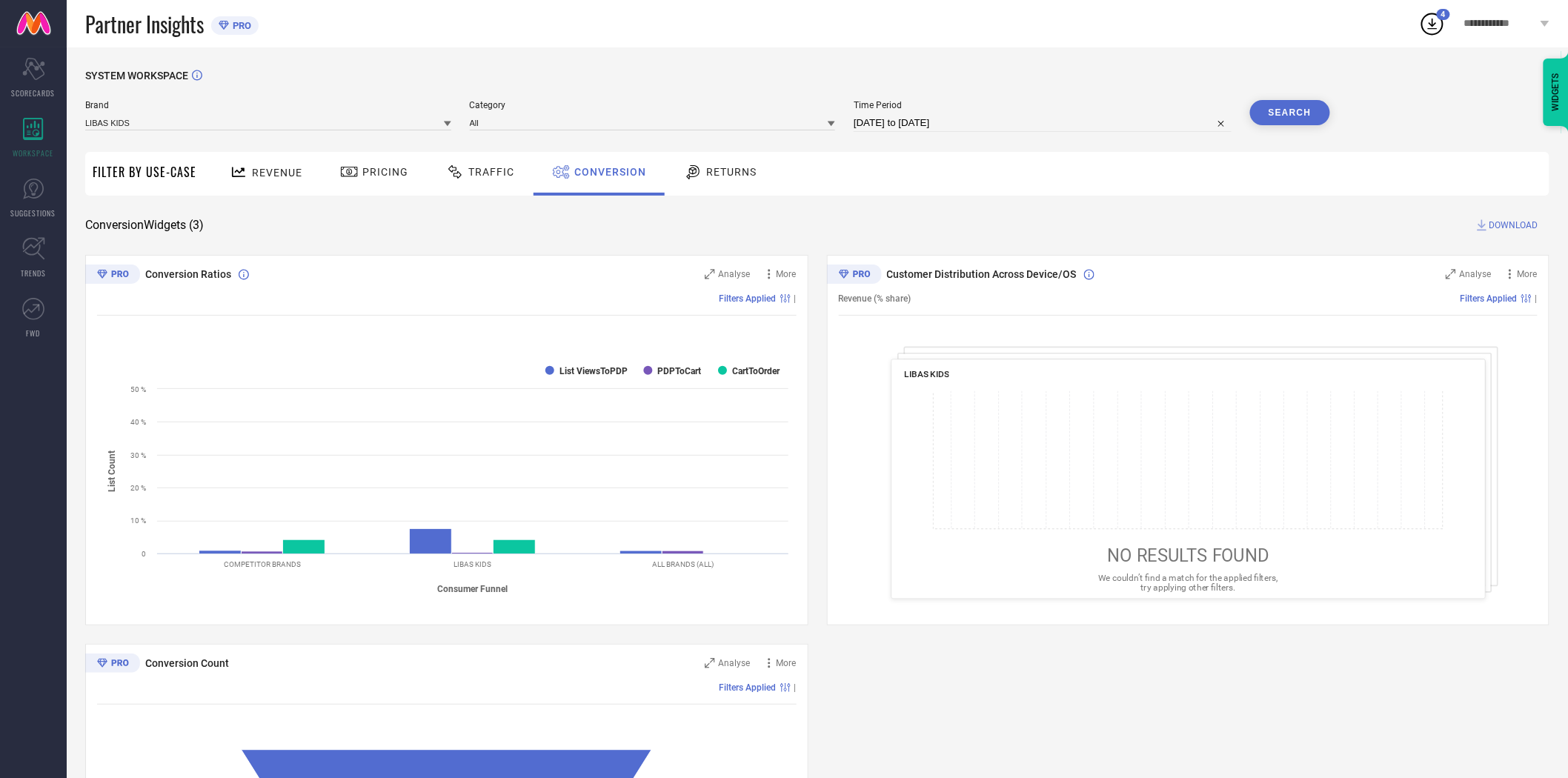
click at [1513, 223] on span "DOWNLOAD" at bounding box center [1514, 225] width 49 height 15
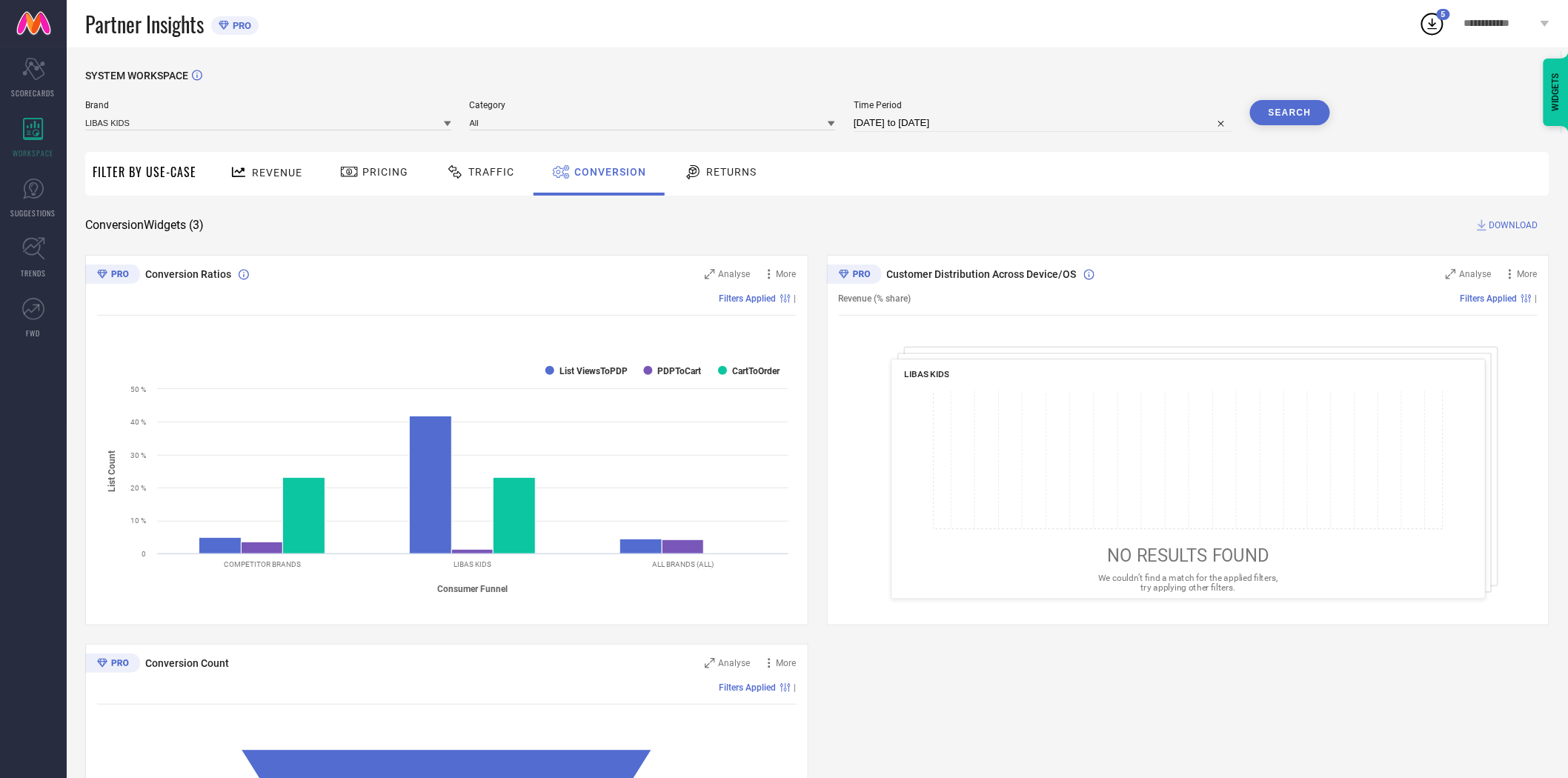
click at [971, 72] on div "SYSTEM WORKSPACE" at bounding box center [818, 84] width 1464 height 30
click at [983, 69] on div "SYSTEM WORKSPACE" at bounding box center [818, 84] width 1464 height 30
